Goal: Task Accomplishment & Management: Manage account settings

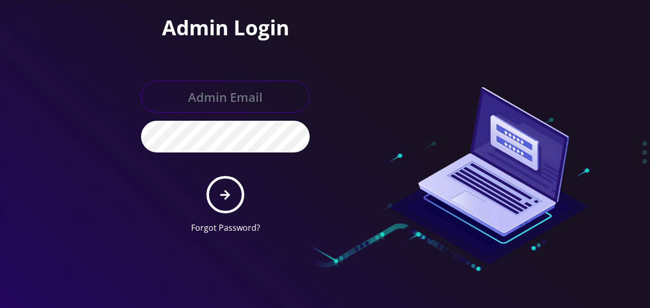
type input "[EMAIL_ADDRESS][DOMAIN_NAME]"
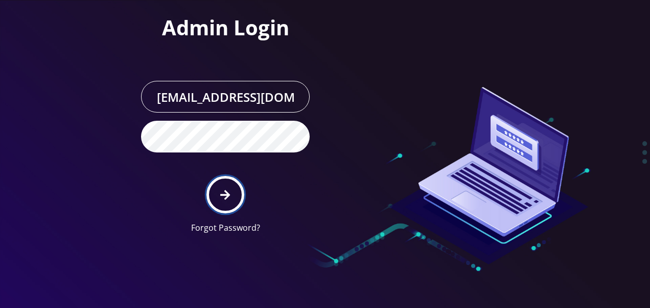
click at [239, 190] on button "submit" at bounding box center [224, 194] width 37 height 37
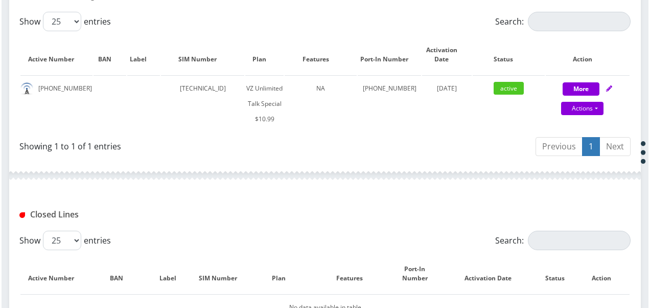
scroll to position [256, 0]
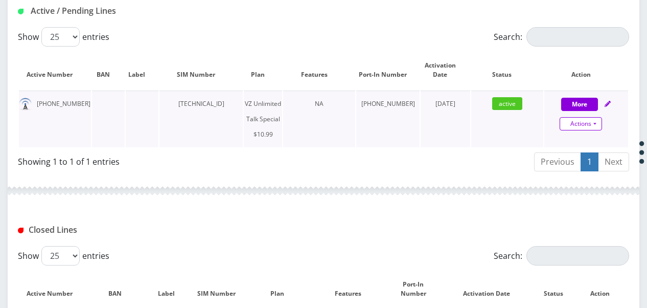
click at [598, 121] on link "Actions" at bounding box center [581, 123] width 42 height 13
select select "472"
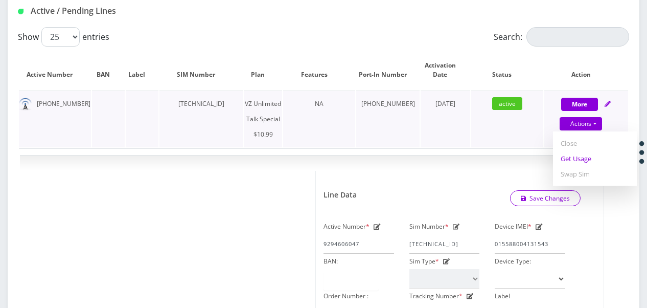
click at [577, 164] on link "Get Usage" at bounding box center [595, 158] width 84 height 15
select select "472"
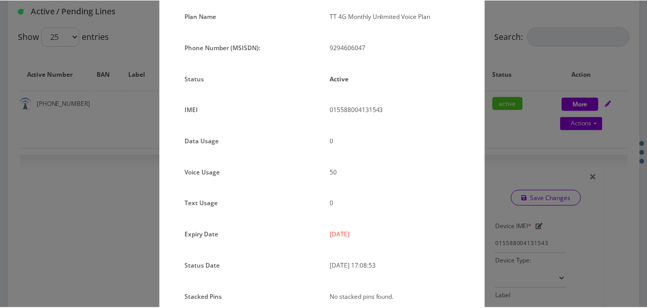
scroll to position [23, 0]
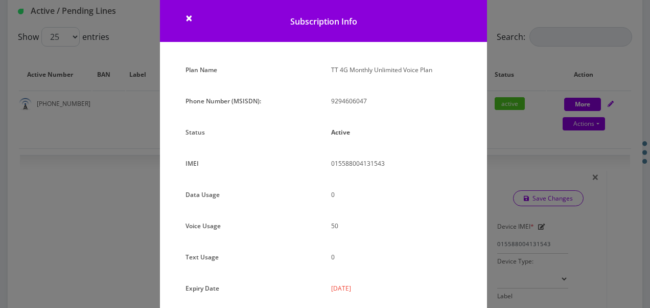
click at [546, 183] on div "× Subscription Info Plan Name TT 4G Monthly Unlimited Voice Plan Phone Number (…" at bounding box center [325, 154] width 650 height 308
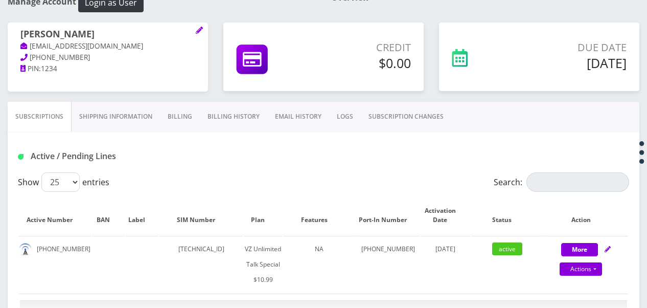
scroll to position [51, 0]
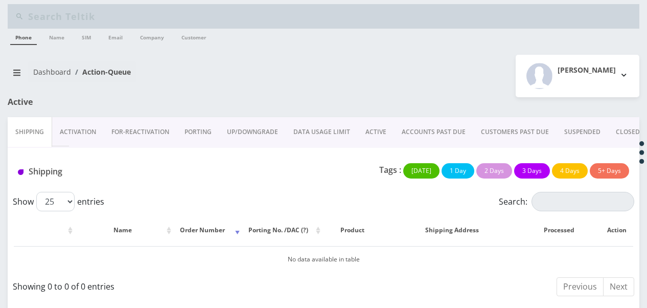
scroll to position [8, 0]
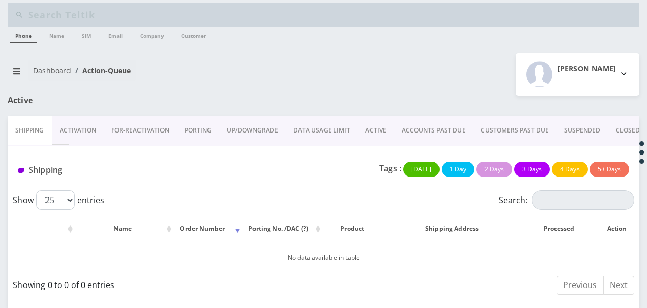
click at [369, 123] on link "ACTIVE" at bounding box center [376, 130] width 36 height 30
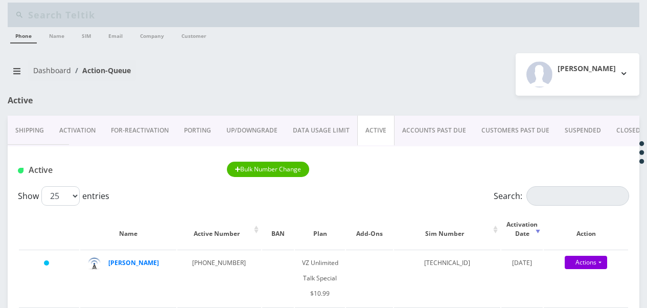
click at [90, 134] on link "Activation" at bounding box center [78, 130] width 52 height 30
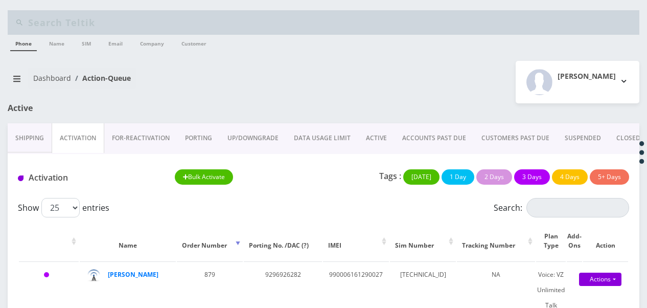
click at [204, 147] on link "PORTING" at bounding box center [198, 138] width 42 height 30
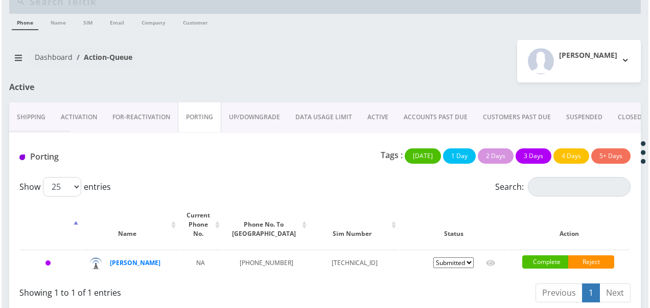
scroll to position [32, 0]
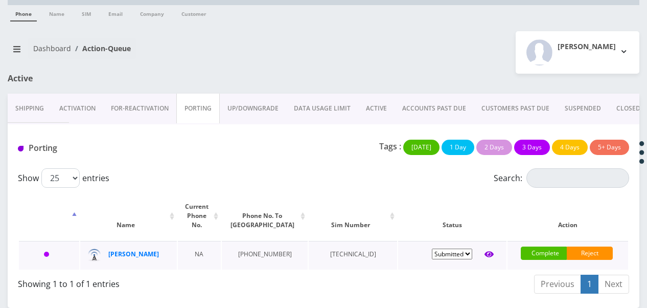
click at [490, 251] on icon at bounding box center [488, 254] width 9 height 6
type input "Mindy Ferber"
type input "772 e 8th st"
type input "[GEOGRAPHIC_DATA]"
select select "NY"
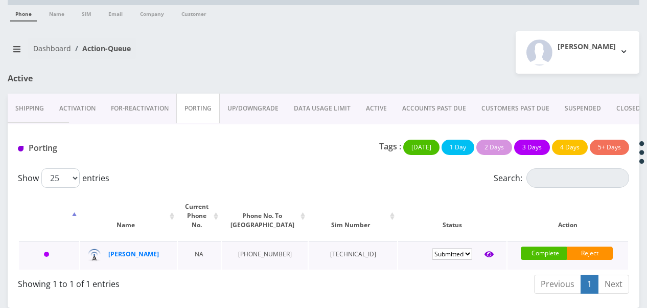
type input "11230"
type input "89148000011835965813"
type input "9296926282"
type input "ATT"
type input "512221495895"
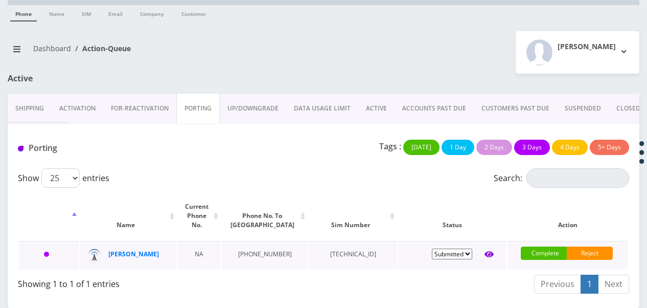
type input "0000"
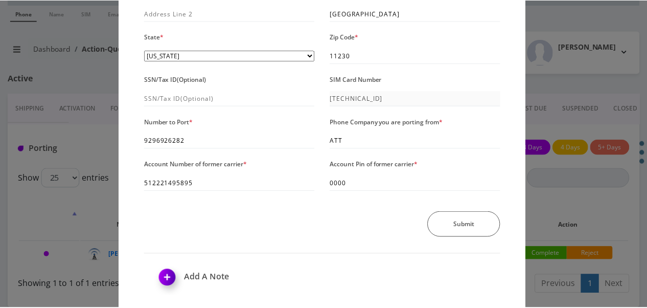
scroll to position [153, 0]
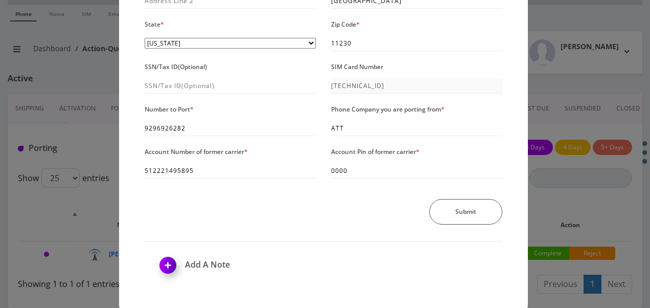
click at [530, 136] on div "× Send Port Request Authorized Name * Mindy Ferber Address Line 1 * 772 e 8th s…" at bounding box center [325, 154] width 650 height 308
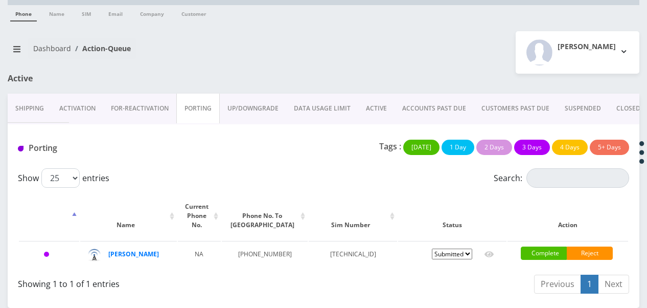
click at [381, 108] on link "ACTIVE" at bounding box center [376, 109] width 36 height 30
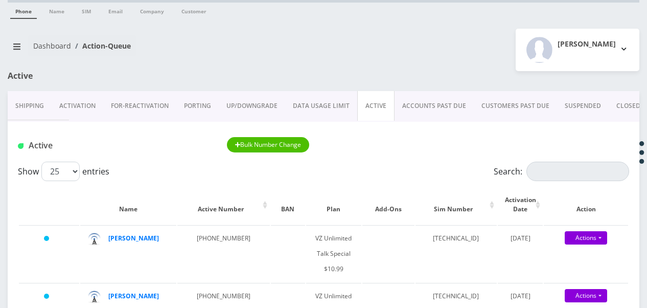
click at [210, 73] on div "Active" at bounding box center [108, 81] width 216 height 20
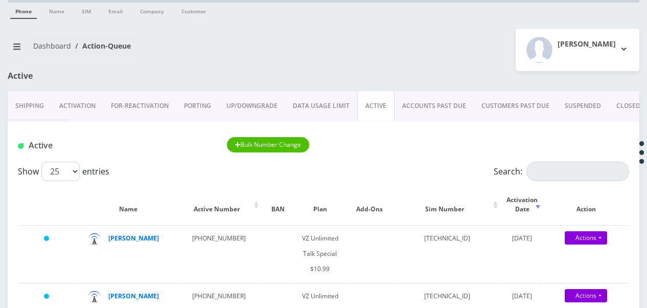
click at [203, 94] on link "PORTING" at bounding box center [197, 106] width 42 height 30
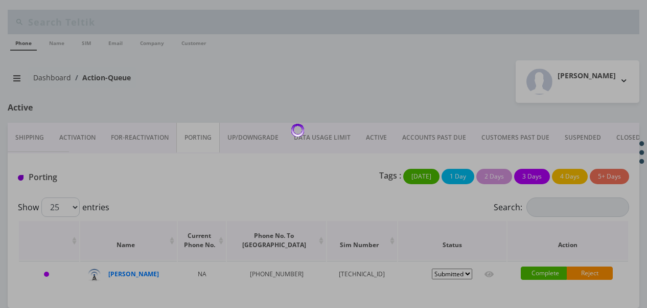
scroll to position [32, 0]
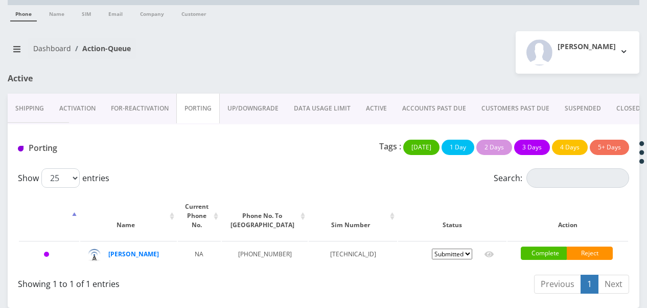
click at [373, 101] on link "ACTIVE" at bounding box center [376, 109] width 36 height 30
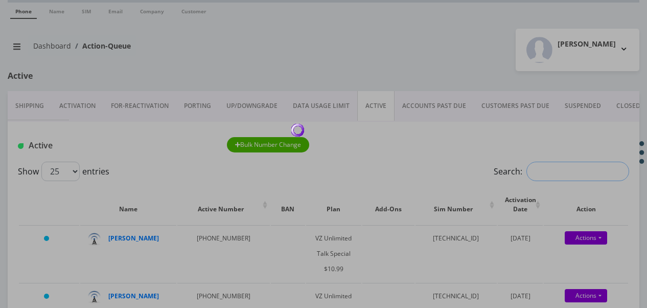
click at [546, 170] on input "Search:" at bounding box center [577, 170] width 103 height 19
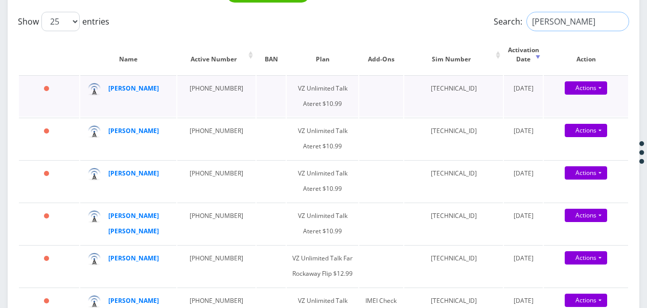
scroll to position [237, 0]
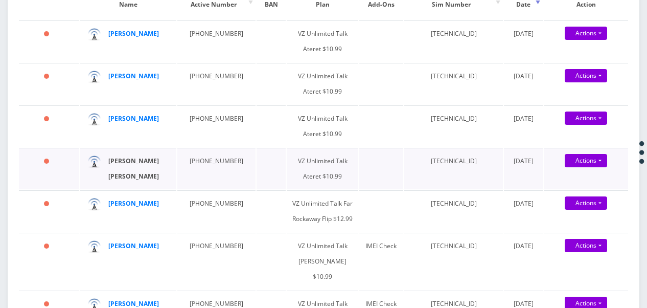
type input "cohen"
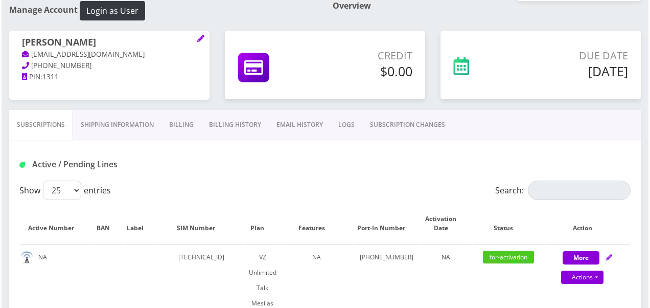
scroll to position [204, 0]
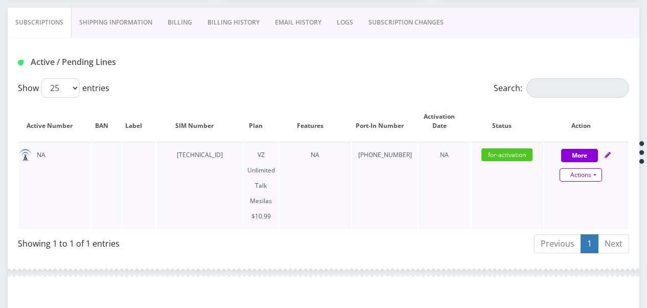
click at [593, 172] on link "Actions" at bounding box center [581, 174] width 42 height 13
select select "468"
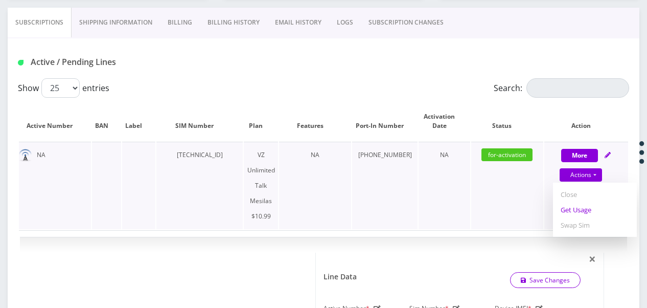
click at [579, 206] on link "Get Usage" at bounding box center [595, 209] width 84 height 15
select select "468"
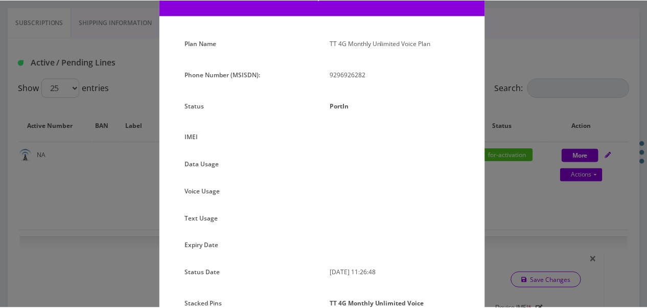
scroll to position [115, 0]
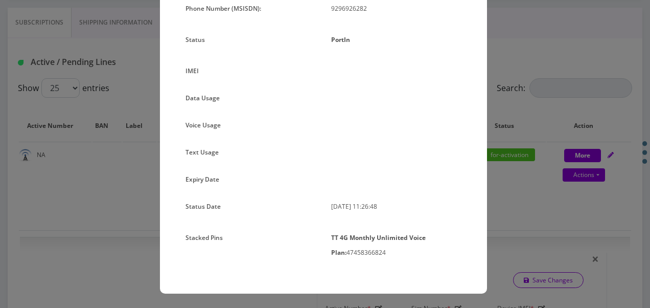
click at [501, 126] on div "× Subscription Info Plan Name TT 4G Monthly Unlimited Voice Plan Phone Number (…" at bounding box center [325, 154] width 650 height 308
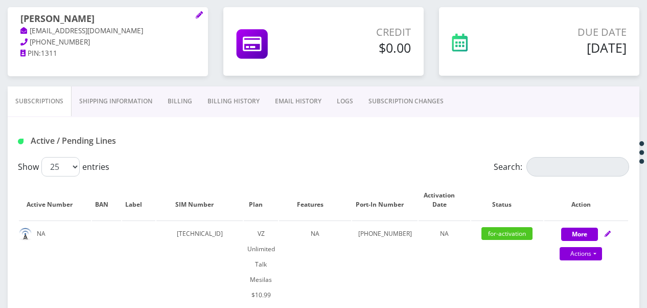
scroll to position [51, 0]
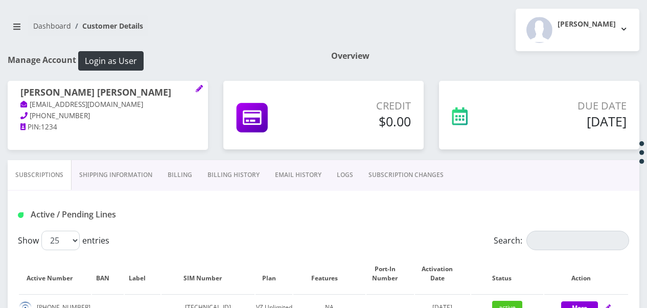
scroll to position [102, 0]
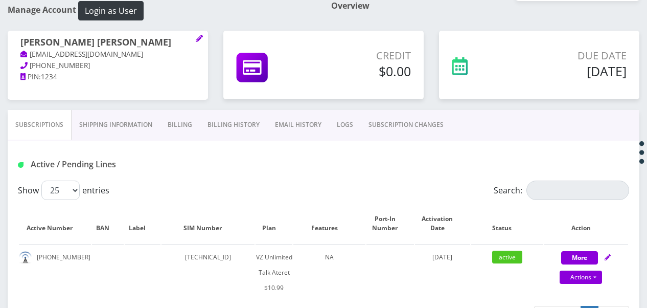
click at [182, 131] on link "Billing" at bounding box center [180, 125] width 40 height 30
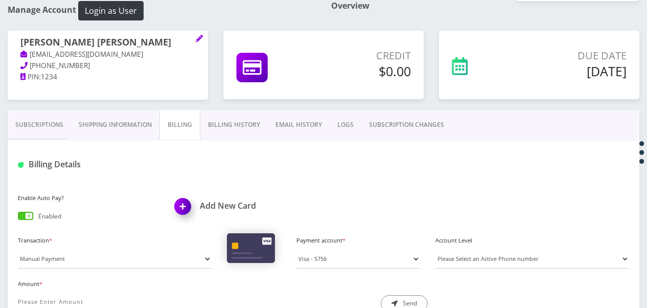
click at [345, 245] on div "Payment account * Visa - 5756 Please select a payment account" at bounding box center [358, 250] width 139 height 35
click at [344, 251] on select "Visa - 5756" at bounding box center [358, 258] width 124 height 19
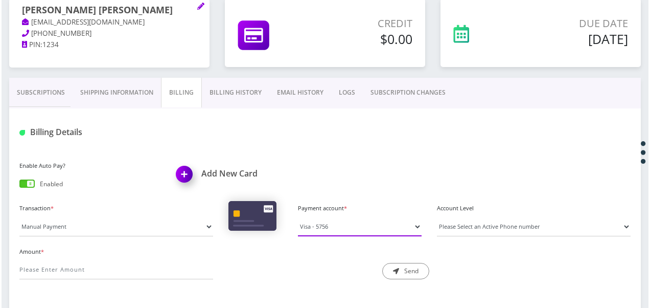
scroll to position [166, 0]
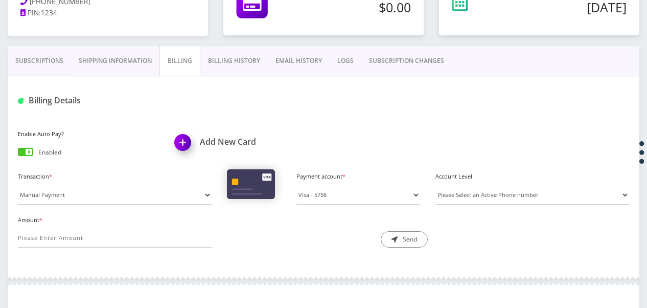
click at [201, 139] on h1 "Add New Card" at bounding box center [246, 142] width 142 height 10
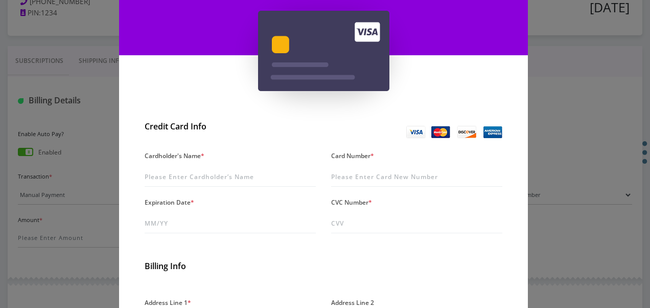
scroll to position [153, 0]
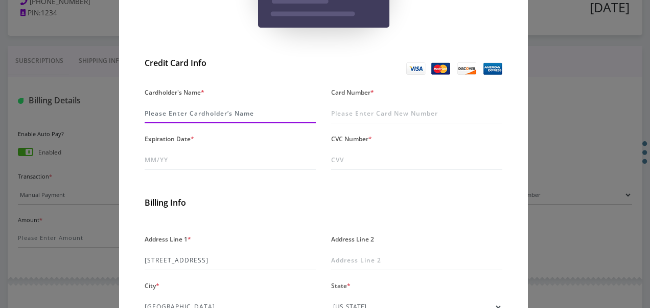
click at [179, 115] on input "Cardholder's Name *" at bounding box center [230, 113] width 171 height 19
type input "cohen"
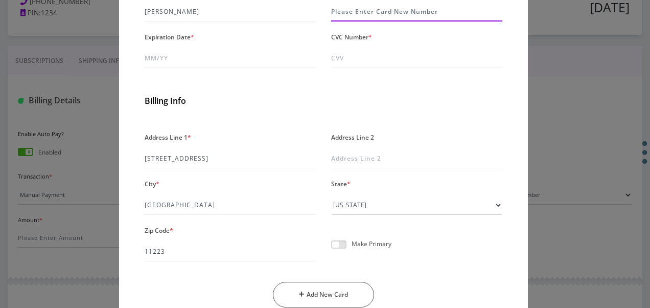
scroll to position [256, 0]
click at [338, 246] on span at bounding box center [338, 244] width 15 height 8
click at [331, 249] on input "checkbox" at bounding box center [331, 249] width 0 height 0
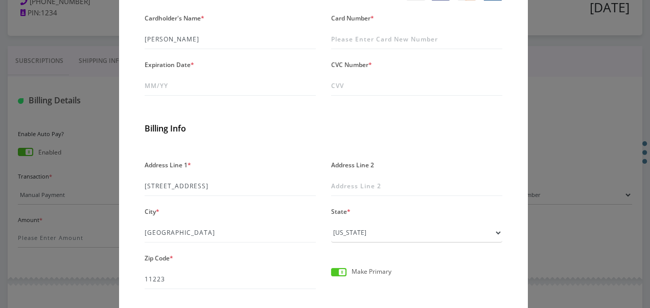
scroll to position [204, 0]
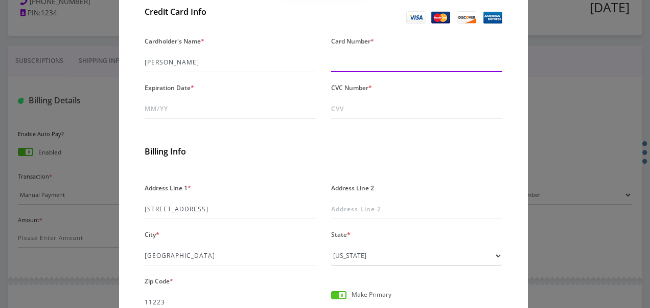
click at [382, 69] on input "Card Number *" at bounding box center [416, 62] width 171 height 19
type input "4100 3901 7183 7756"
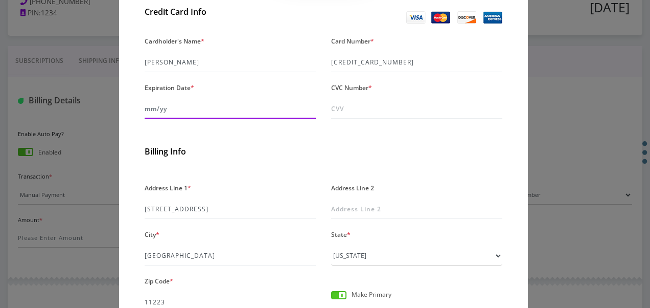
click at [285, 103] on input "Expiration Date *" at bounding box center [230, 108] width 171 height 19
type input "08/29"
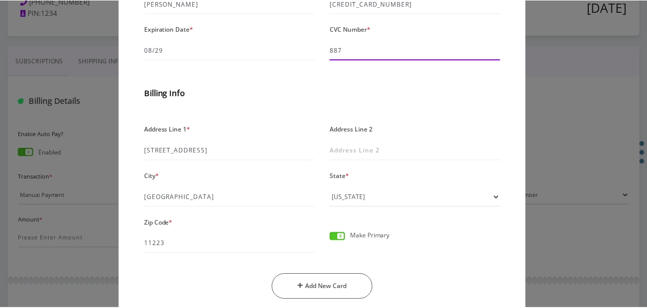
scroll to position [302, 0]
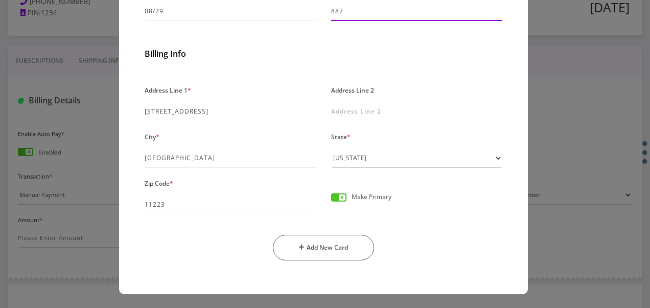
type input "887"
click at [332, 264] on div "Address Line 1 * 1865 East 9th St Address Line 2 City * brooklyn State * --- Pl…" at bounding box center [323, 176] width 373 height 186
click at [339, 222] on div "Address Line 1 * 1865 East 9th St Address Line 2 City * brooklyn State * --- Pl…" at bounding box center [323, 176] width 373 height 186
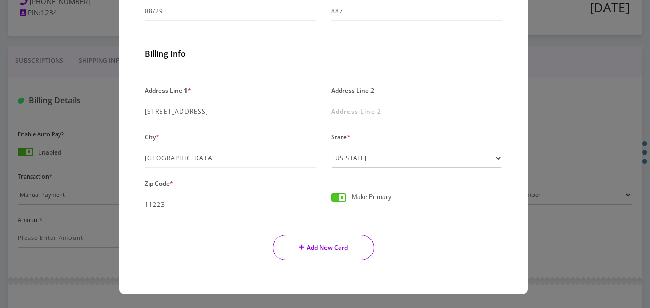
click at [335, 251] on button "Add New Card" at bounding box center [324, 248] width 102 height 26
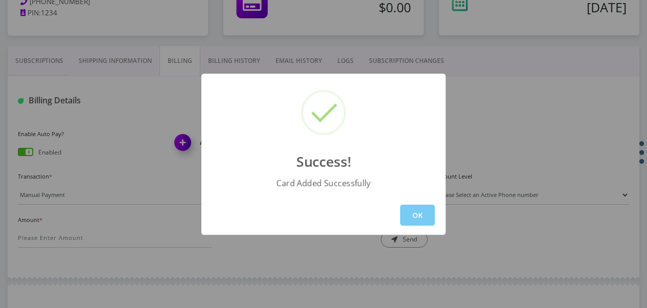
click at [413, 216] on button "OK" at bounding box center [417, 214] width 35 height 21
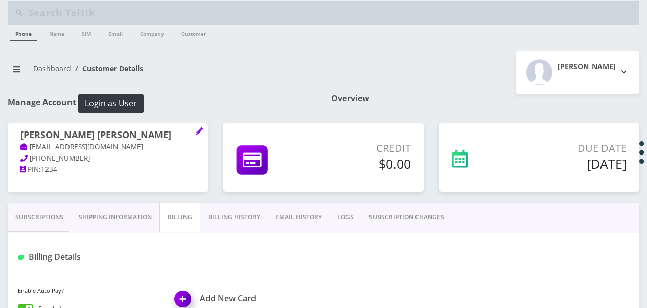
scroll to position [0, 0]
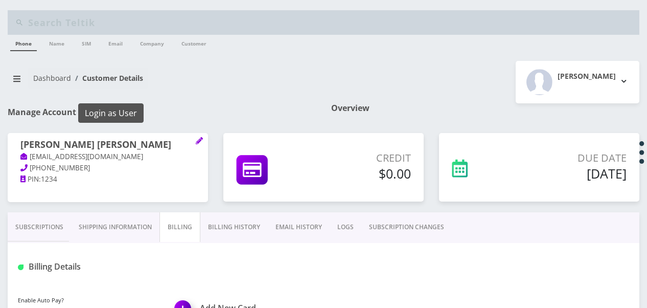
click at [122, 111] on button "Login as User" at bounding box center [110, 112] width 65 height 19
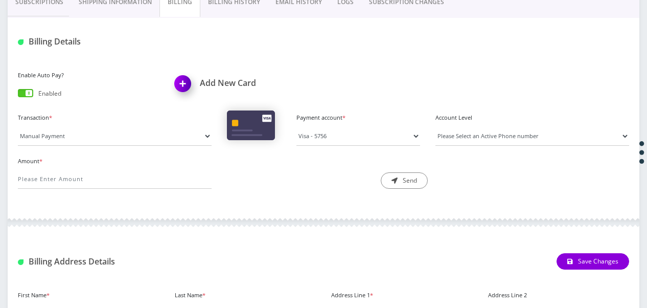
scroll to position [166, 0]
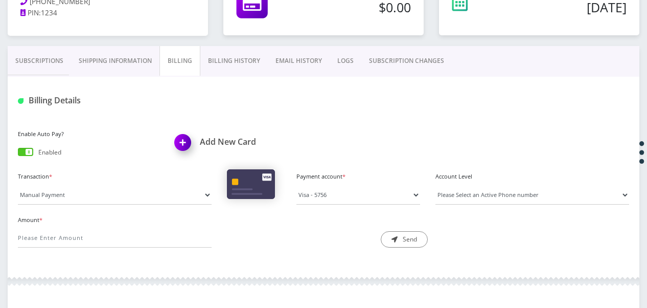
click at [58, 63] on link "Subscriptions" at bounding box center [39, 61] width 63 height 30
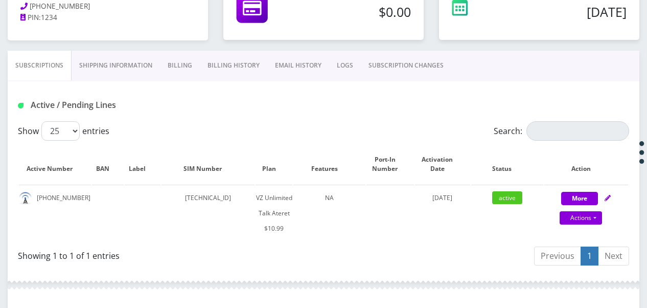
scroll to position [64, 0]
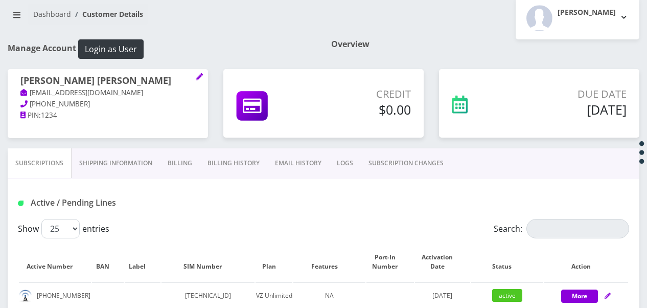
click at [192, 156] on link "Billing" at bounding box center [180, 163] width 40 height 30
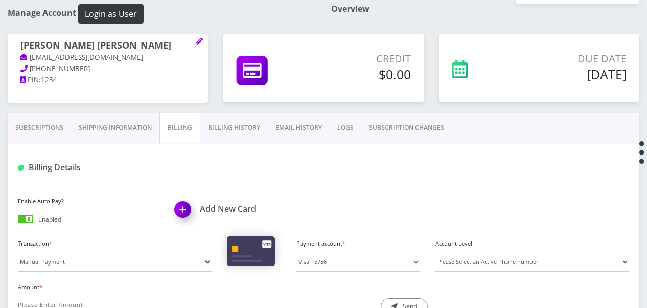
scroll to position [115, 0]
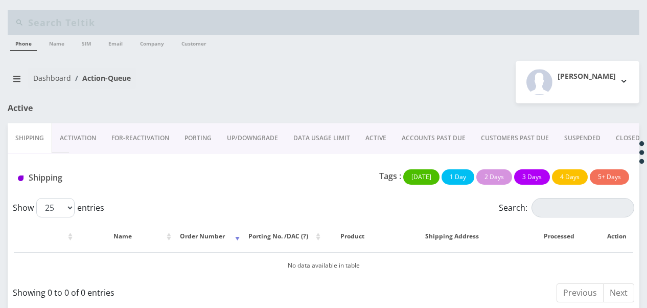
drag, startPoint x: 0, startPoint y: 0, endPoint x: 372, endPoint y: 133, distance: 395.0
click at [372, 133] on link "ACTIVE" at bounding box center [376, 138] width 36 height 30
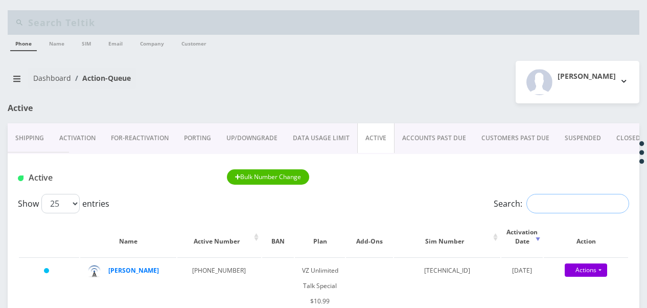
click at [542, 199] on input "Search:" at bounding box center [577, 203] width 103 height 19
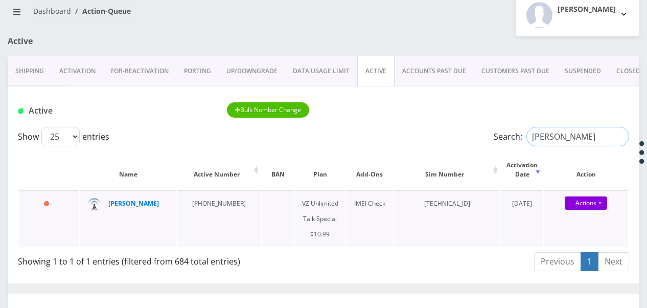
scroll to position [51, 0]
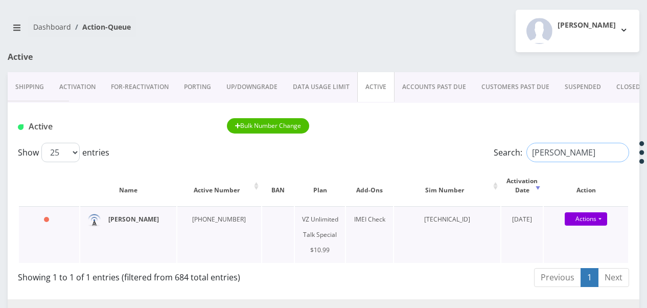
type input "[PERSON_NAME]"
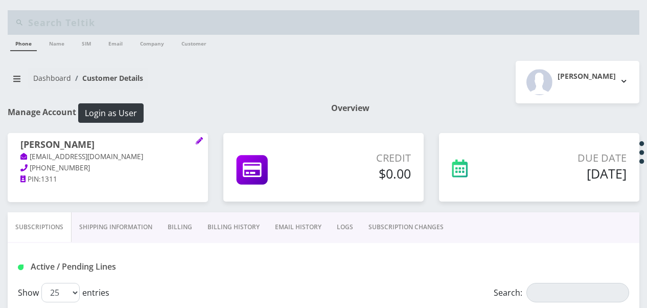
click at [418, 223] on link "SUBSCRIPTION CHANGES" at bounding box center [406, 227] width 90 height 30
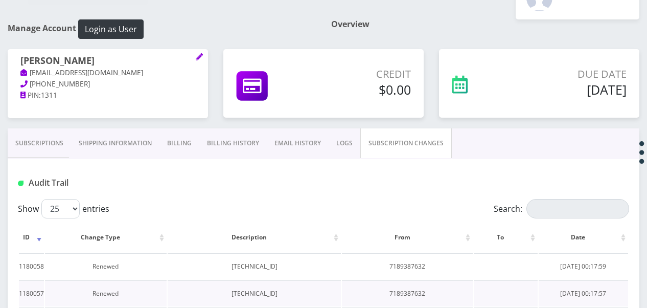
scroll to position [153, 0]
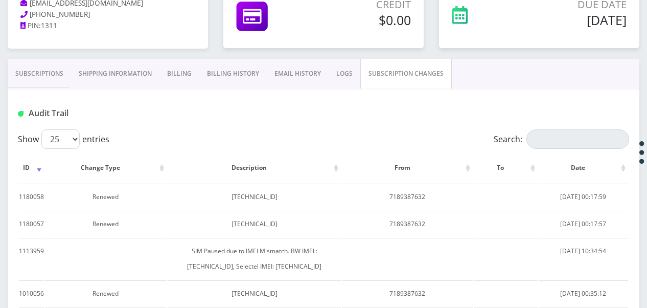
click at [42, 78] on link "Subscriptions" at bounding box center [39, 74] width 63 height 30
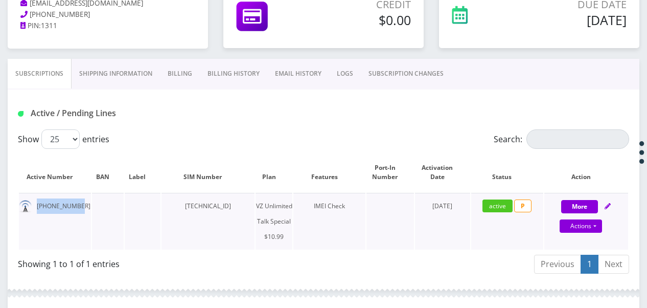
drag, startPoint x: 35, startPoint y: 206, endPoint x: 77, endPoint y: 206, distance: 41.4
click at [77, 206] on td "[PHONE_NUMBER]" at bounding box center [55, 221] width 72 height 57
drag, startPoint x: 77, startPoint y: 206, endPoint x: 64, endPoint y: 204, distance: 12.4
copy td "[PHONE_NUMBER]"
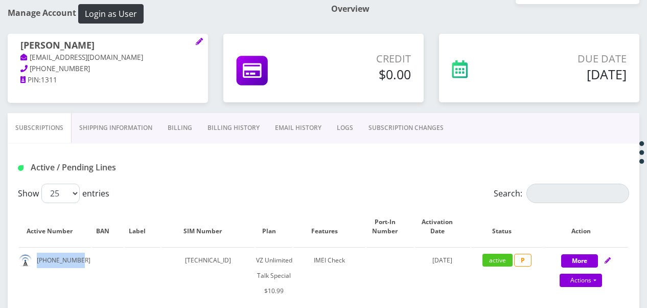
scroll to position [102, 0]
